Goal: Find specific page/section

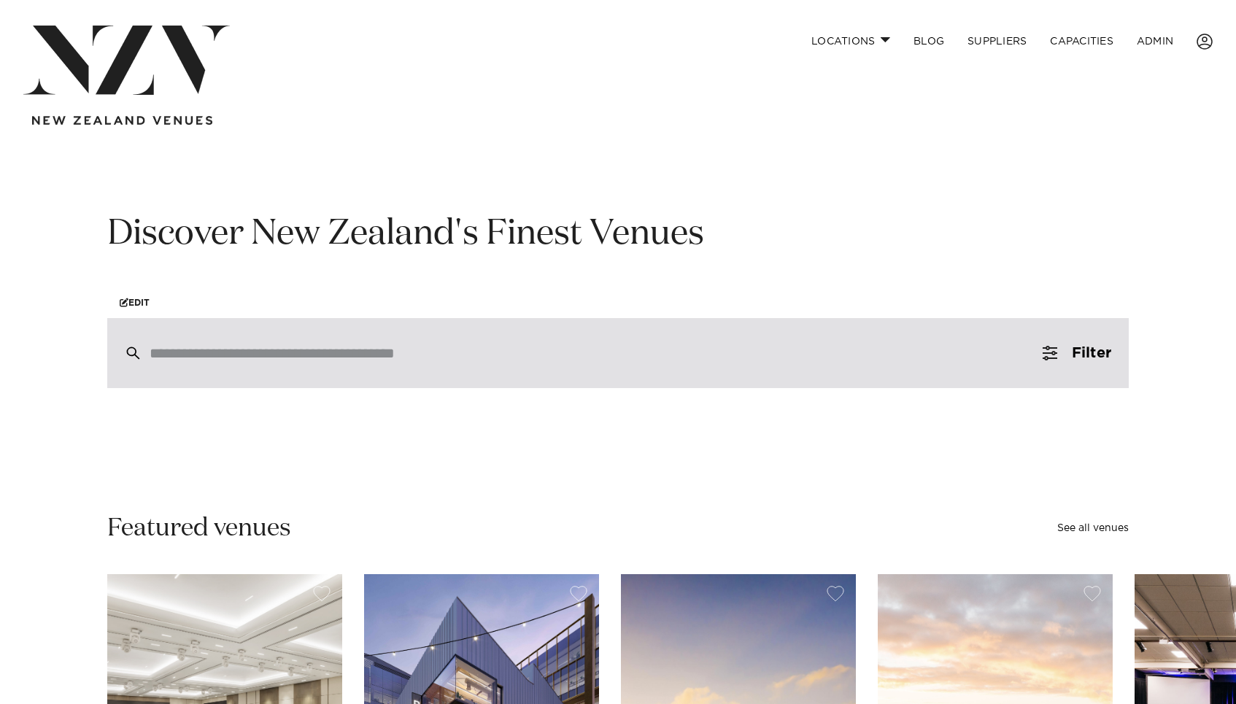
click at [182, 352] on input "search" at bounding box center [587, 353] width 875 height 16
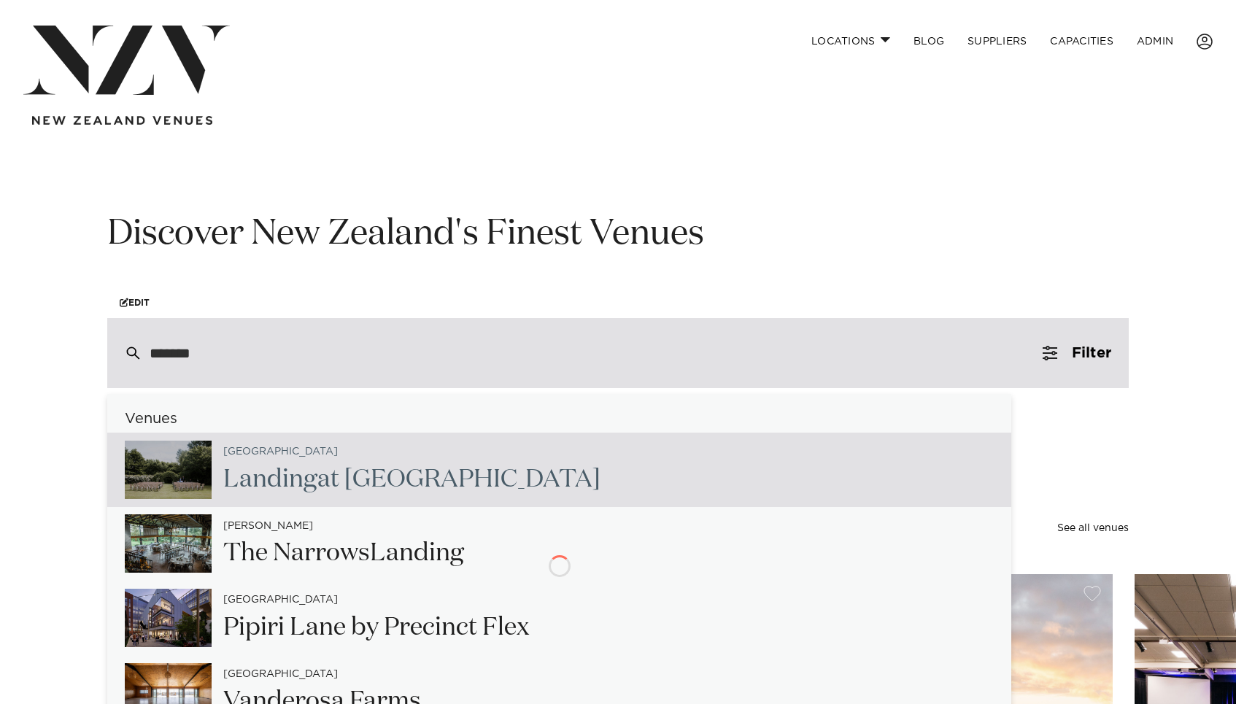
type input "*******"
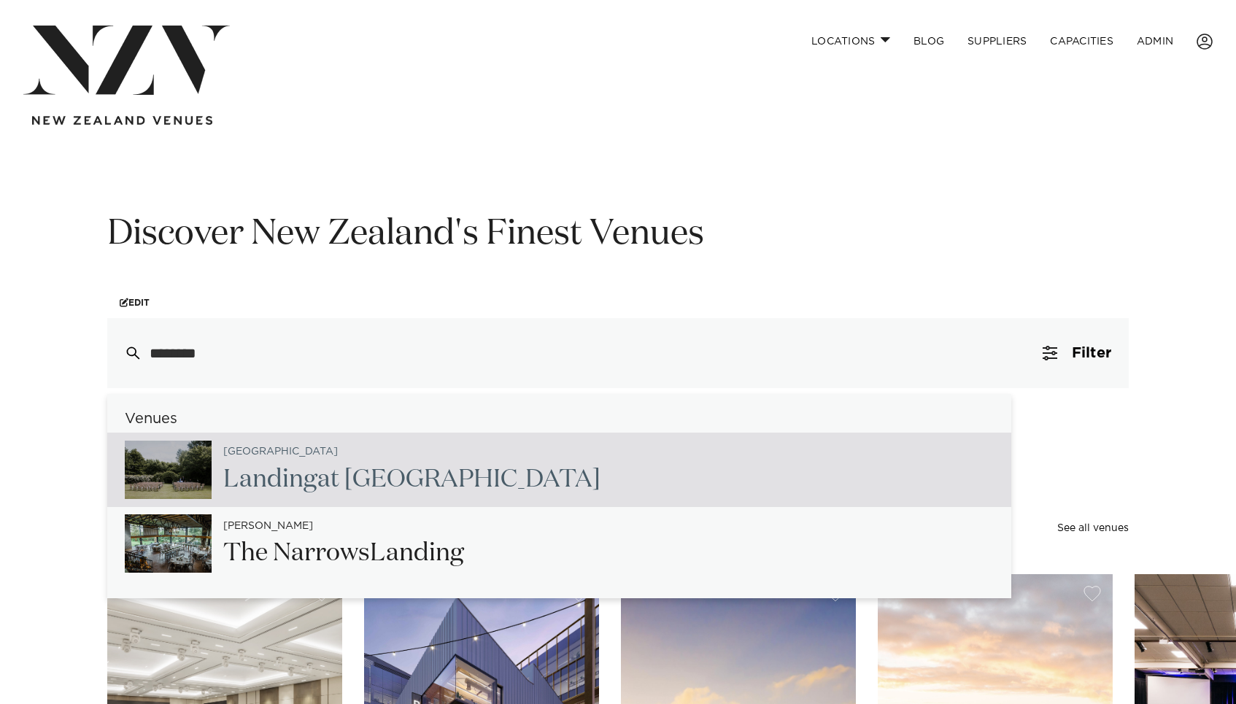
click at [237, 473] on span "Landing" at bounding box center [270, 479] width 94 height 25
type input "**********"
